Goal: Task Accomplishment & Management: Manage account settings

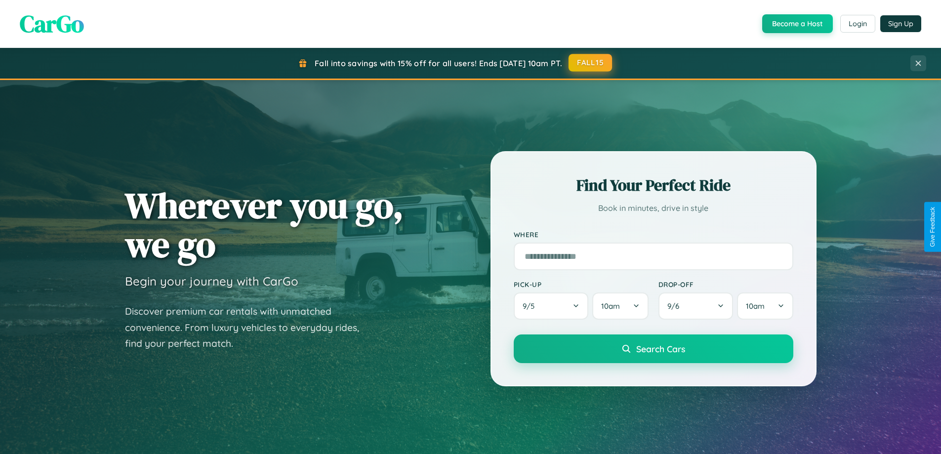
click at [591, 63] on button "FALL15" at bounding box center [590, 63] width 43 height 18
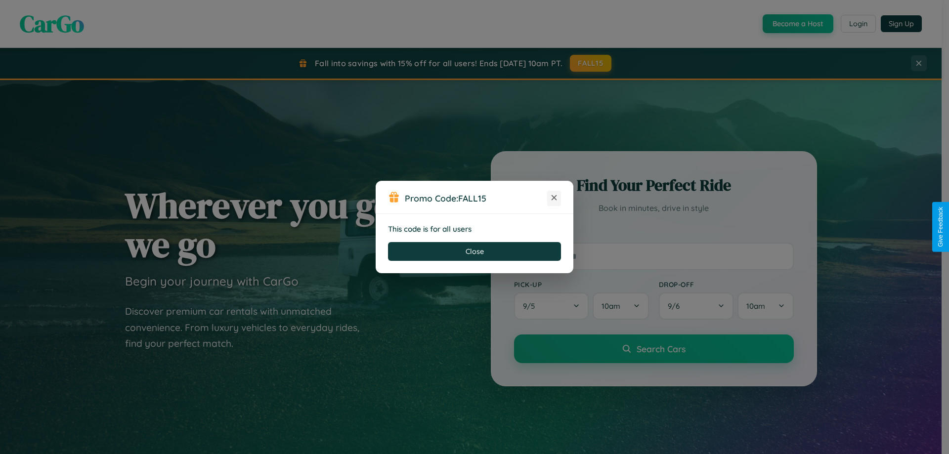
click at [554, 198] on icon at bounding box center [554, 198] width 10 height 10
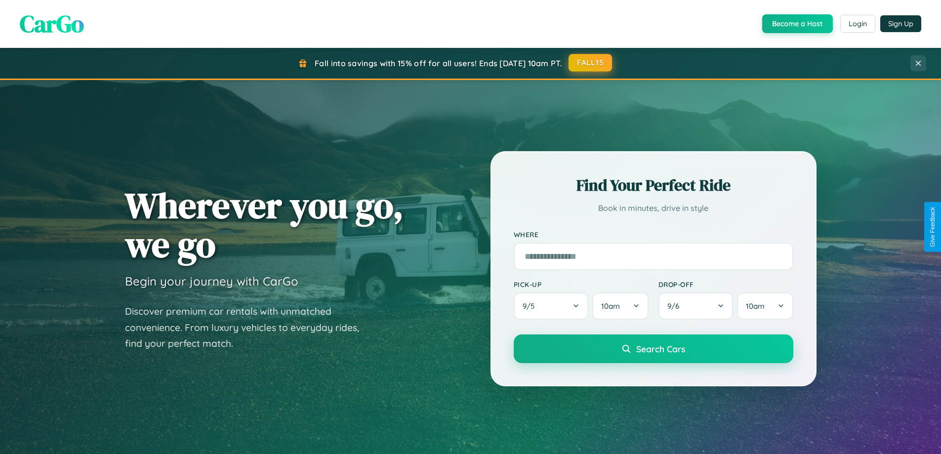
click at [591, 63] on button "FALL15" at bounding box center [590, 63] width 43 height 18
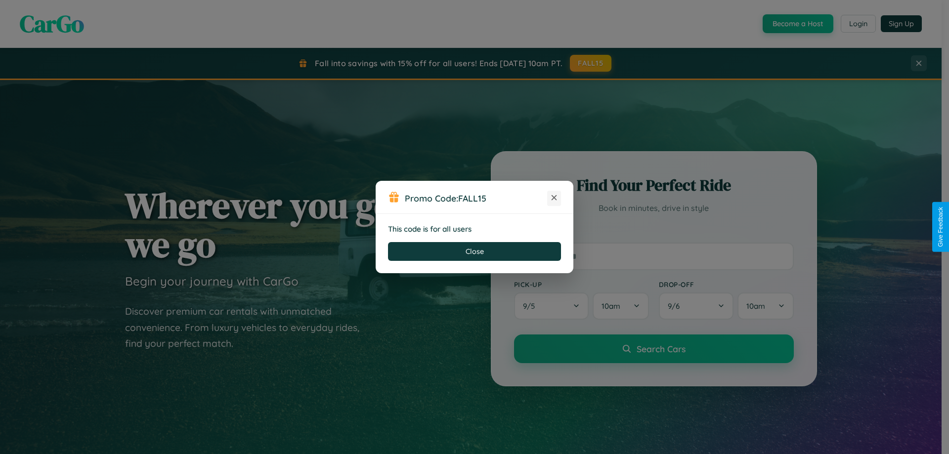
click at [554, 198] on icon at bounding box center [554, 198] width 10 height 10
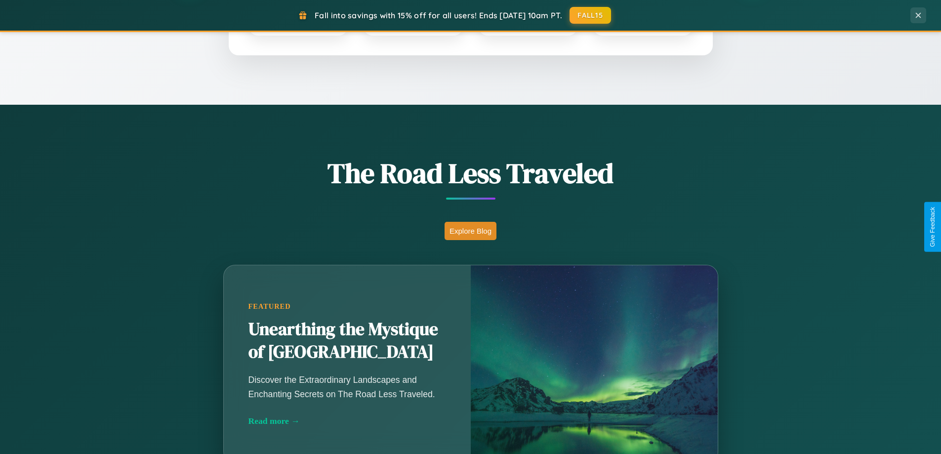
scroll to position [680, 0]
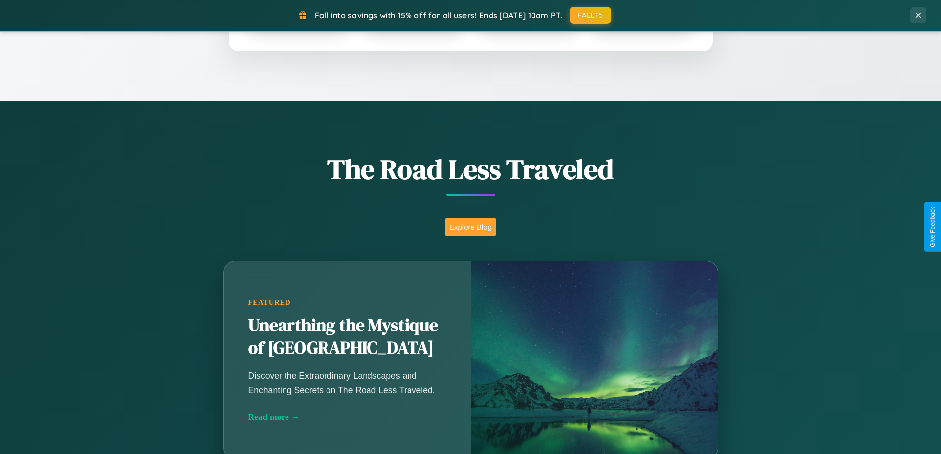
click at [470, 227] on button "Explore Blog" at bounding box center [471, 227] width 52 height 18
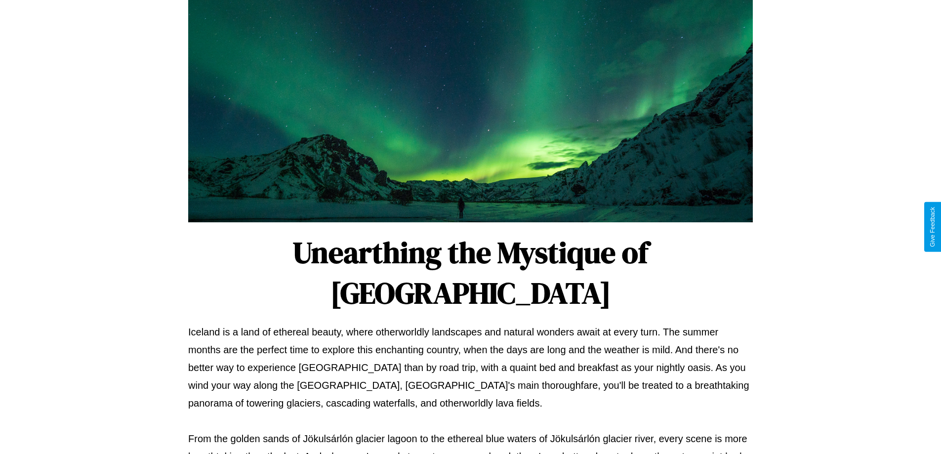
scroll to position [320, 0]
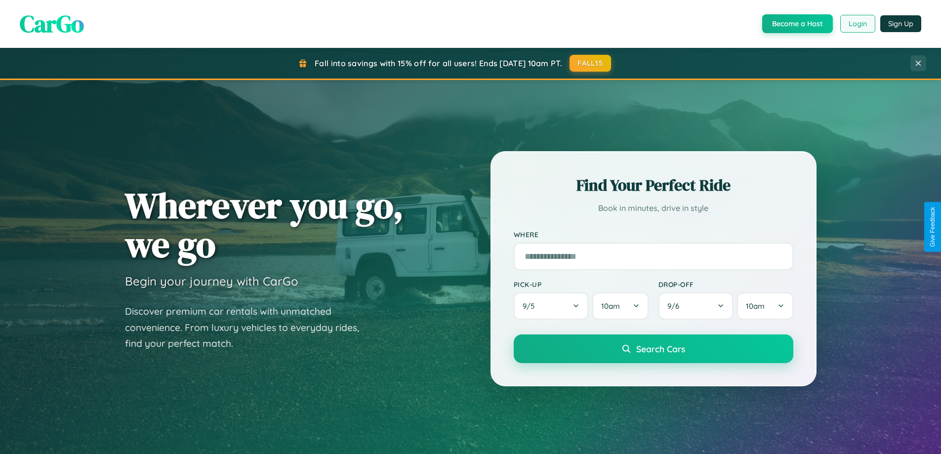
click at [857, 24] on button "Login" at bounding box center [858, 24] width 35 height 18
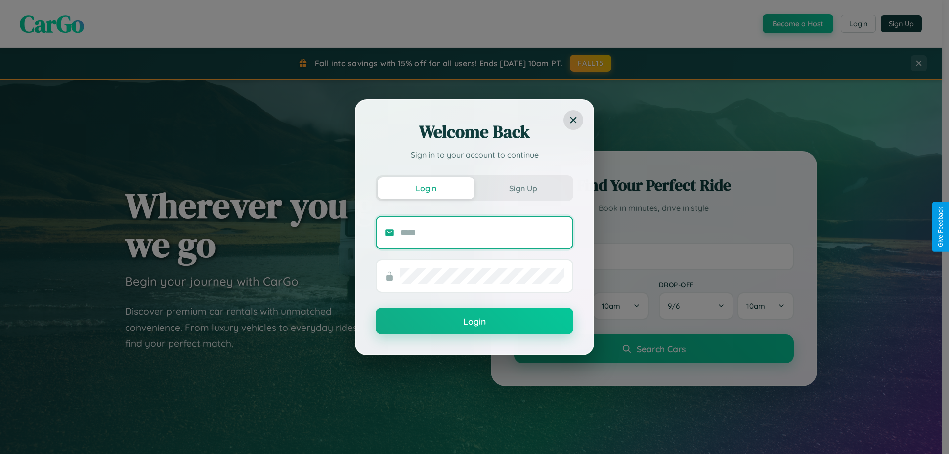
click at [482, 232] on input "text" at bounding box center [482, 233] width 164 height 16
type input "**********"
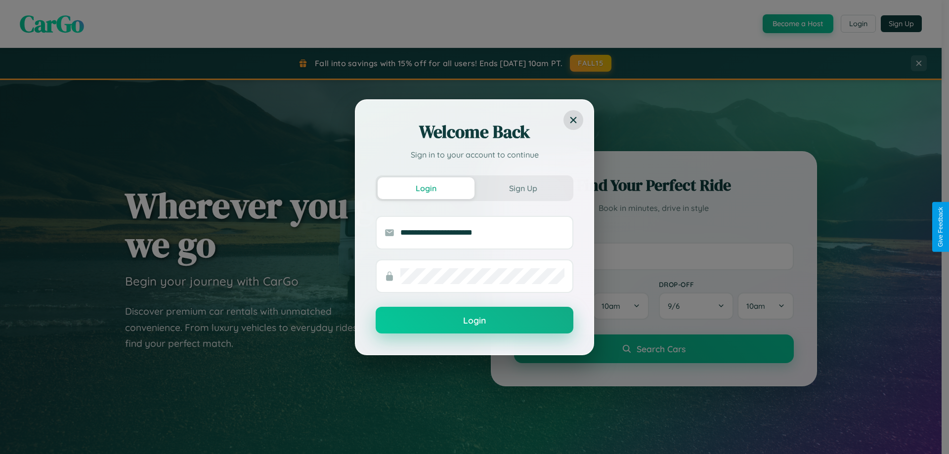
click at [474, 321] on button "Login" at bounding box center [475, 320] width 198 height 27
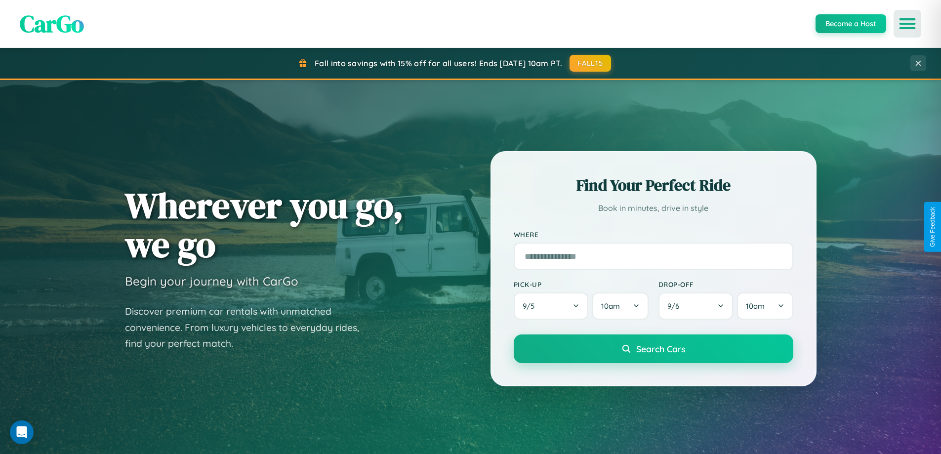
click at [908, 24] on icon "Open menu" at bounding box center [908, 23] width 14 height 9
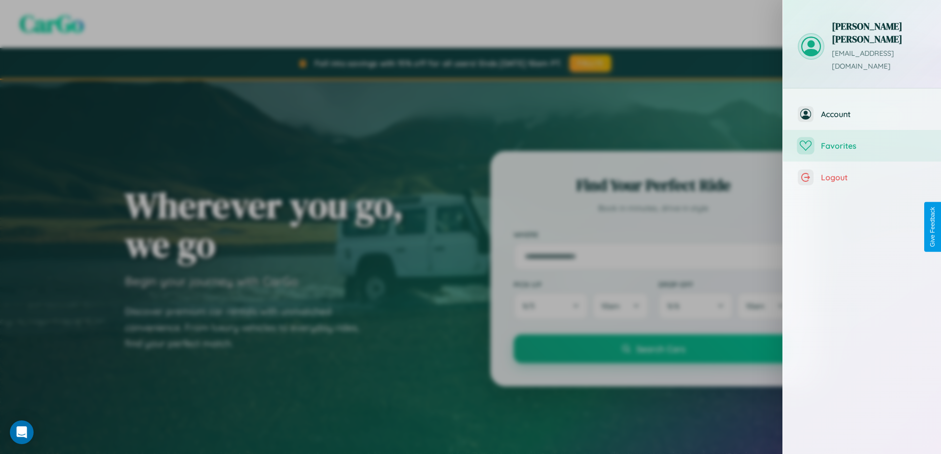
click at [862, 141] on span "Favorites" at bounding box center [873, 146] width 105 height 10
